Goal: Task Accomplishment & Management: Complete application form

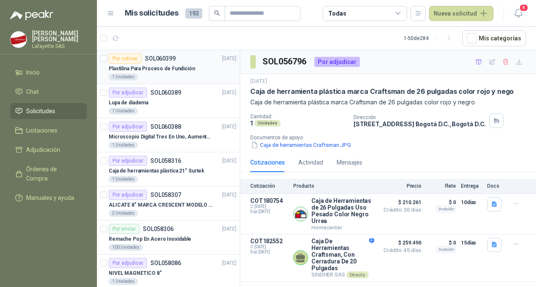
click at [179, 67] on p "Plastilina Para Proceso de Fundición" at bounding box center [152, 69] width 86 height 8
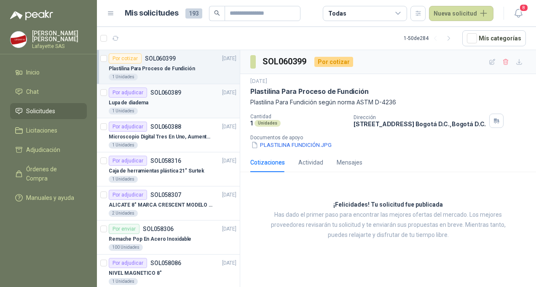
click at [166, 109] on div "1 Unidades" at bounding box center [173, 111] width 128 height 7
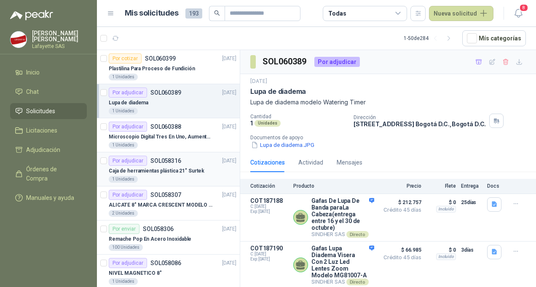
click at [158, 164] on div "Por adjudicar SOL058316" at bounding box center [145, 161] width 72 height 10
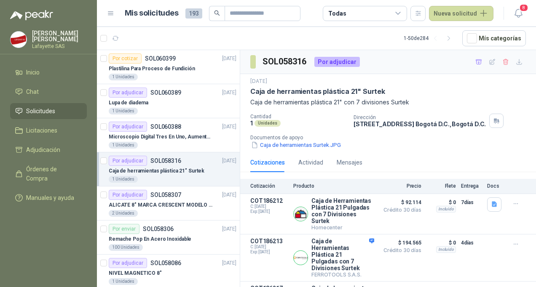
scroll to position [84, 0]
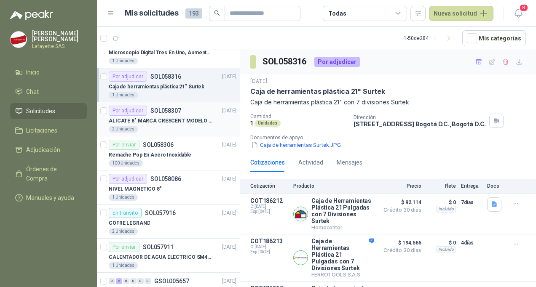
click at [166, 122] on p "ALICATE 8" MARCA CRESCENT MODELO 38008tv" at bounding box center [161, 121] width 105 height 8
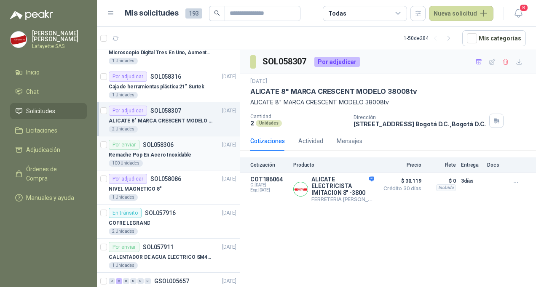
click at [174, 160] on div "100 Unidades" at bounding box center [173, 163] width 128 height 7
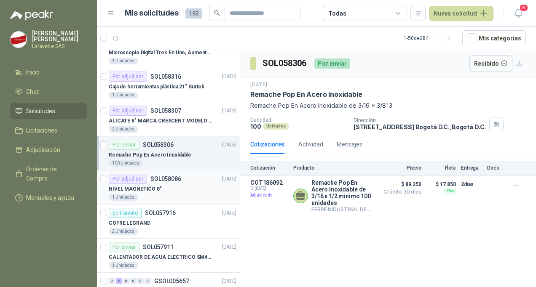
click at [169, 185] on div "NIVEL MAGNETICO 8"" at bounding box center [173, 189] width 128 height 10
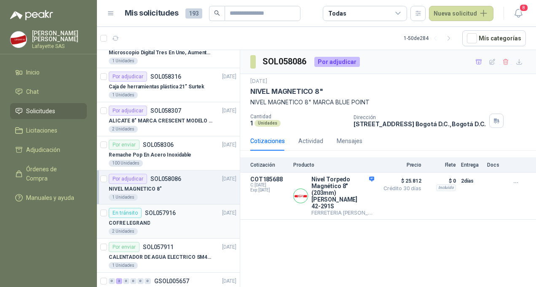
click at [163, 214] on p "SOL057916" at bounding box center [160, 213] width 31 height 6
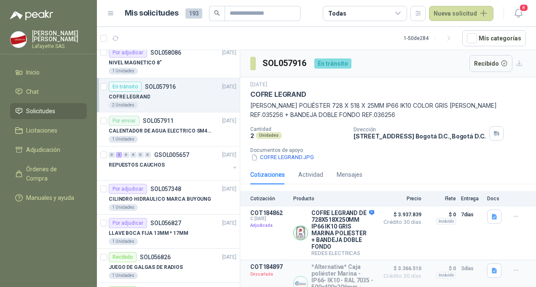
scroll to position [253, 0]
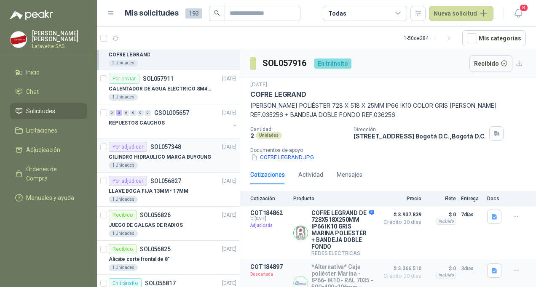
click at [171, 170] on article "Por adjudicar SOL057348 25/09/25 CILINDRO HIDRAULICO MARCA BUYOUNG 1 Unidades" at bounding box center [168, 156] width 143 height 34
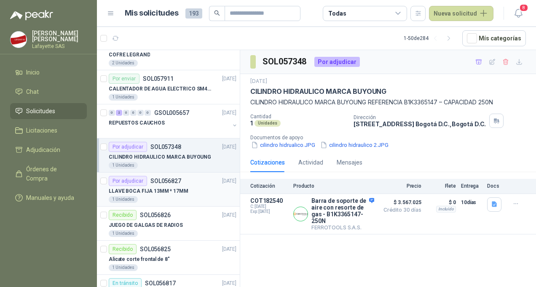
click at [164, 196] on div "1 Unidades" at bounding box center [173, 199] width 128 height 7
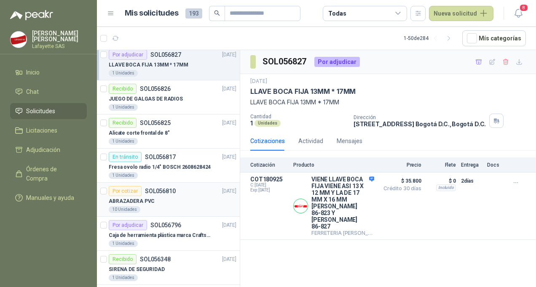
scroll to position [421, 0]
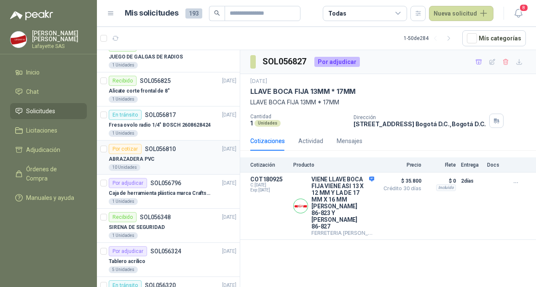
click at [158, 198] on div "1 Unidades" at bounding box center [173, 201] width 128 height 7
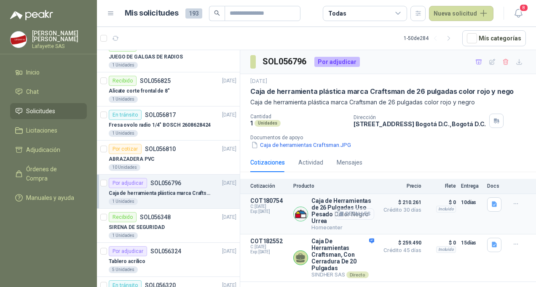
click at [354, 212] on button "Detalles" at bounding box center [355, 214] width 40 height 11
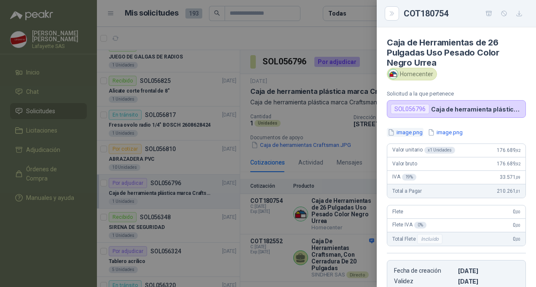
click at [393, 132] on icon "button" at bounding box center [391, 132] width 7 height 7
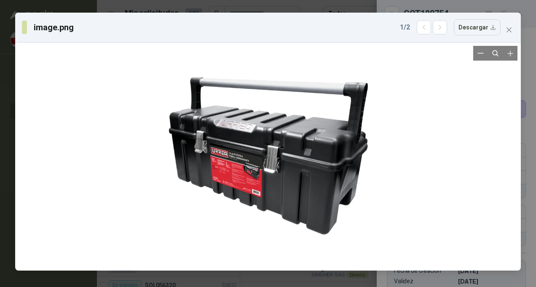
click at [215, 174] on div at bounding box center [268, 157] width 222 height 222
click at [512, 29] on span "Close" at bounding box center [508, 30] width 13 height 7
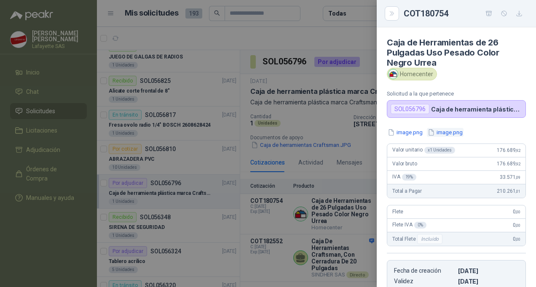
click at [442, 130] on button "image.png" at bounding box center [445, 132] width 37 height 9
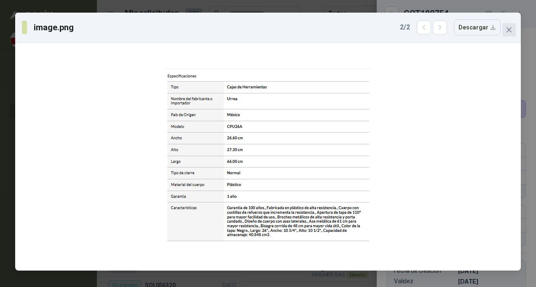
click at [509, 32] on icon "close" at bounding box center [509, 30] width 7 height 7
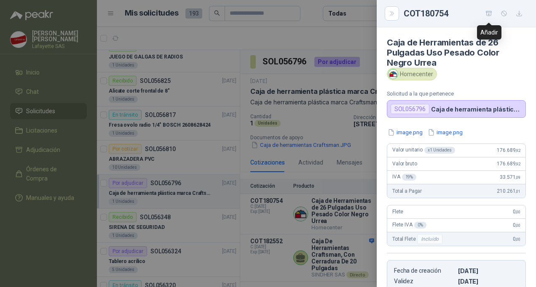
click at [487, 15] on icon "button" at bounding box center [488, 13] width 7 height 7
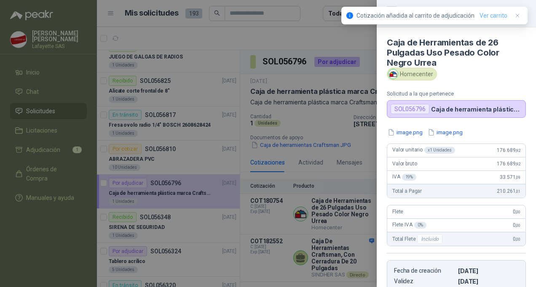
click at [490, 16] on link "Ver carrito" at bounding box center [494, 15] width 28 height 9
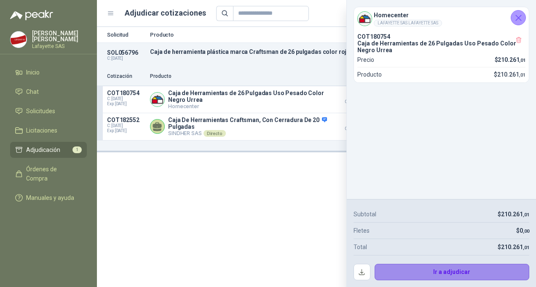
click at [469, 277] on button "Ir a adjudicar" at bounding box center [452, 272] width 155 height 17
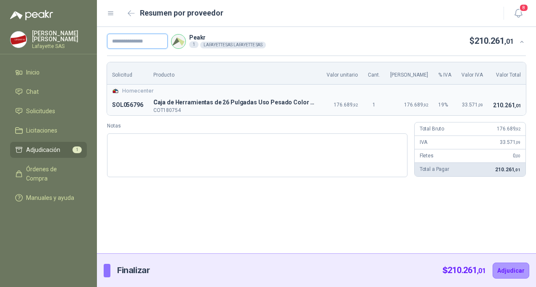
click at [133, 46] on input "text" at bounding box center [137, 41] width 61 height 15
paste input "******"
type input "******"
click at [506, 272] on button "Adjudicar" at bounding box center [511, 271] width 37 height 16
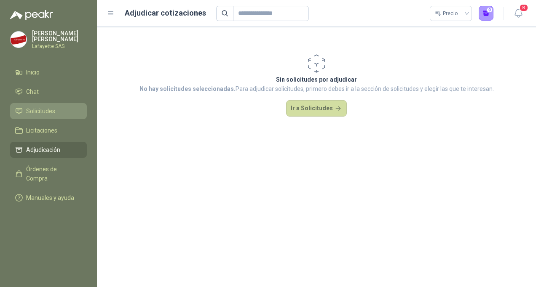
click at [32, 110] on span "Solicitudes" at bounding box center [40, 111] width 29 height 9
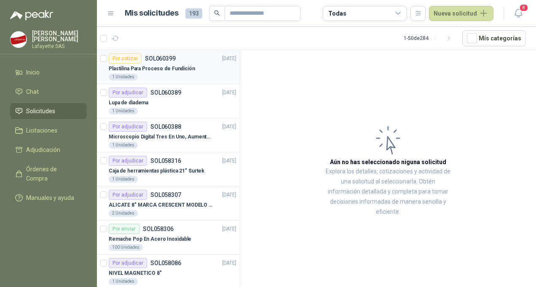
click at [174, 71] on p "Plastilina Para Proceso de Fundición" at bounding box center [152, 69] width 86 height 8
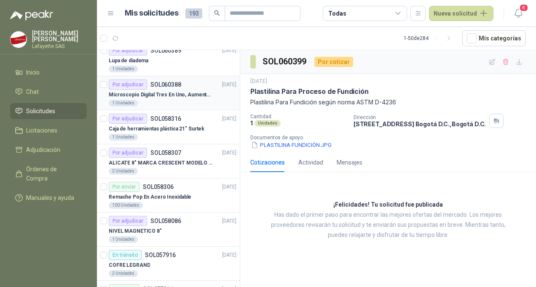
scroll to position [84, 0]
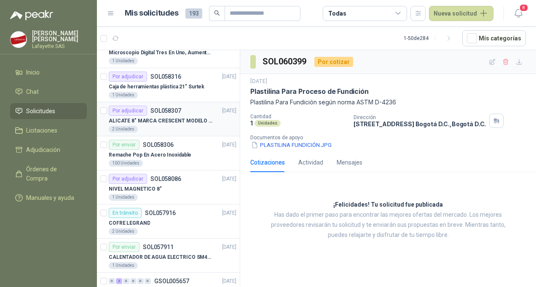
click at [171, 118] on p "ALICATE 8" MARCA CRESCENT MODELO 38008tv" at bounding box center [161, 121] width 105 height 8
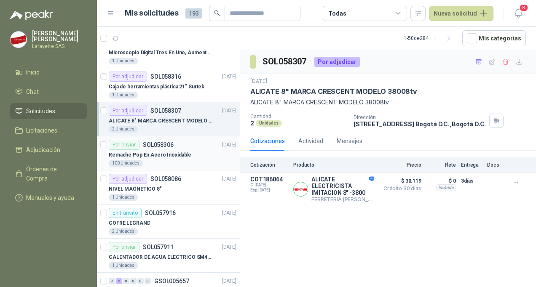
click at [145, 160] on div "100 Unidades" at bounding box center [173, 163] width 128 height 7
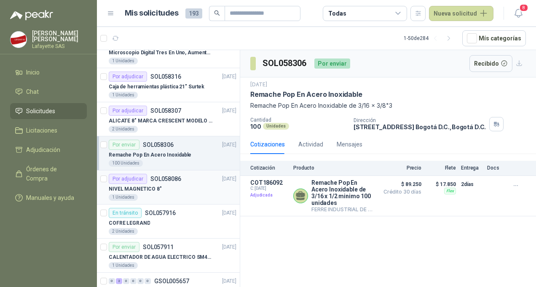
click at [160, 192] on div "NIVEL MAGNETICO 8"" at bounding box center [173, 189] width 128 height 10
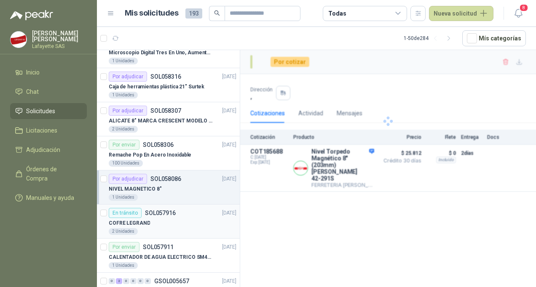
click at [164, 226] on div "COFRE LEGRAND" at bounding box center [173, 223] width 128 height 10
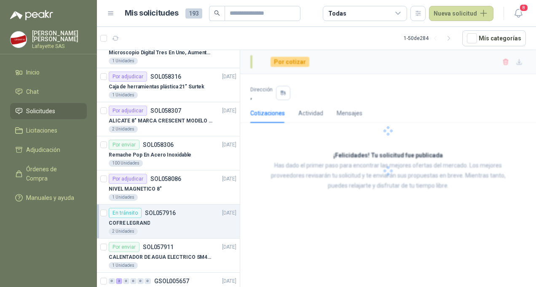
scroll to position [169, 0]
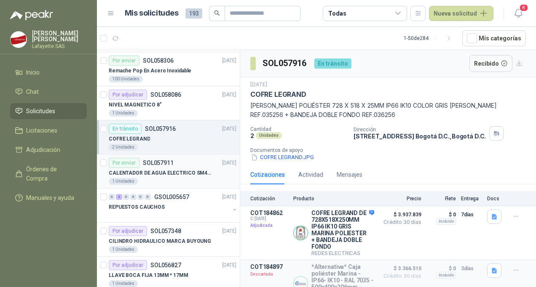
click at [179, 170] on p "CALENTADOR DE AGUA ELECTRICO SM400 5-9LITROS" at bounding box center [161, 173] width 105 height 8
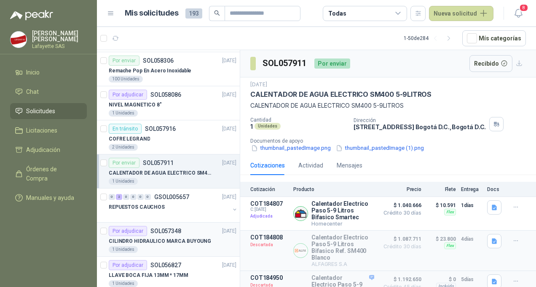
click at [162, 247] on div "1 Unidades" at bounding box center [173, 250] width 128 height 7
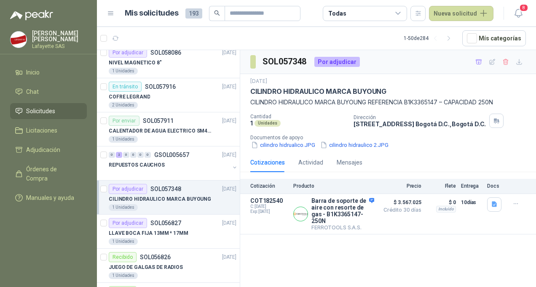
scroll to position [253, 0]
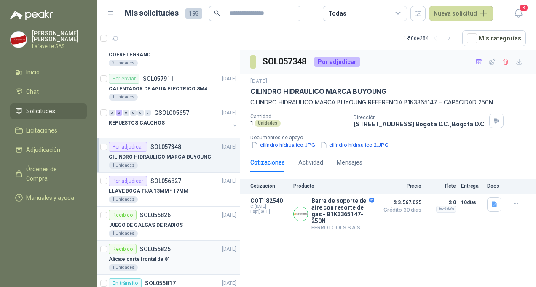
click at [166, 258] on div "Alicate corte frontal de 8"" at bounding box center [173, 260] width 128 height 10
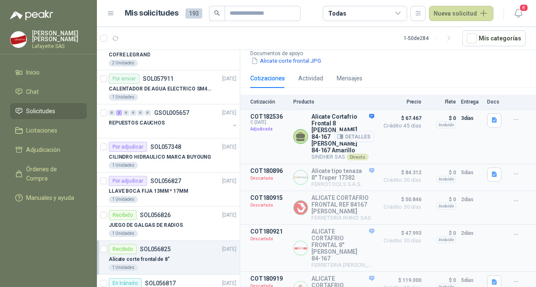
scroll to position [122, 0]
